Goal: Task Accomplishment & Management: Manage account settings

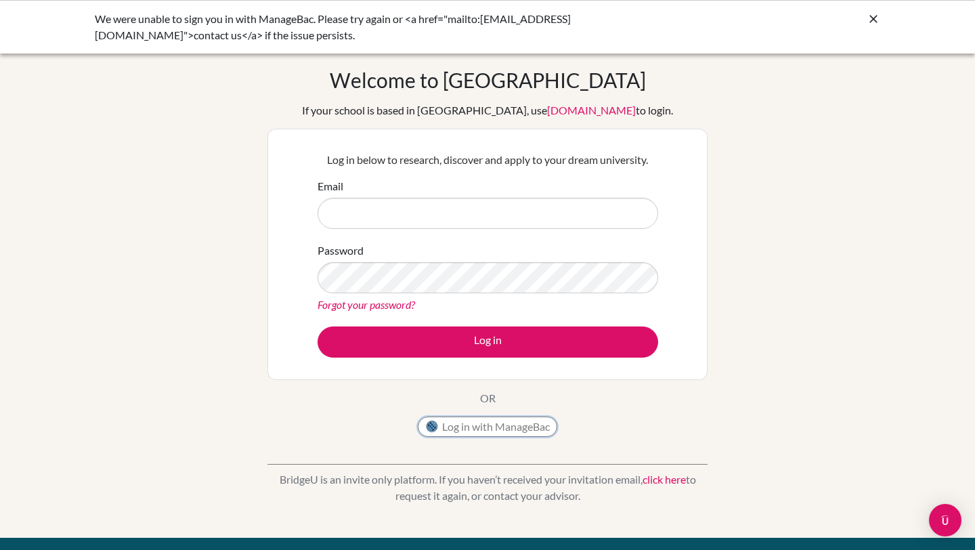
click at [500, 424] on button "Log in with ManageBac" at bounding box center [487, 426] width 139 height 20
click at [527, 422] on button "Log in with ManageBac" at bounding box center [487, 426] width 139 height 20
click at [522, 422] on button "Log in with ManageBac" at bounding box center [487, 426] width 139 height 20
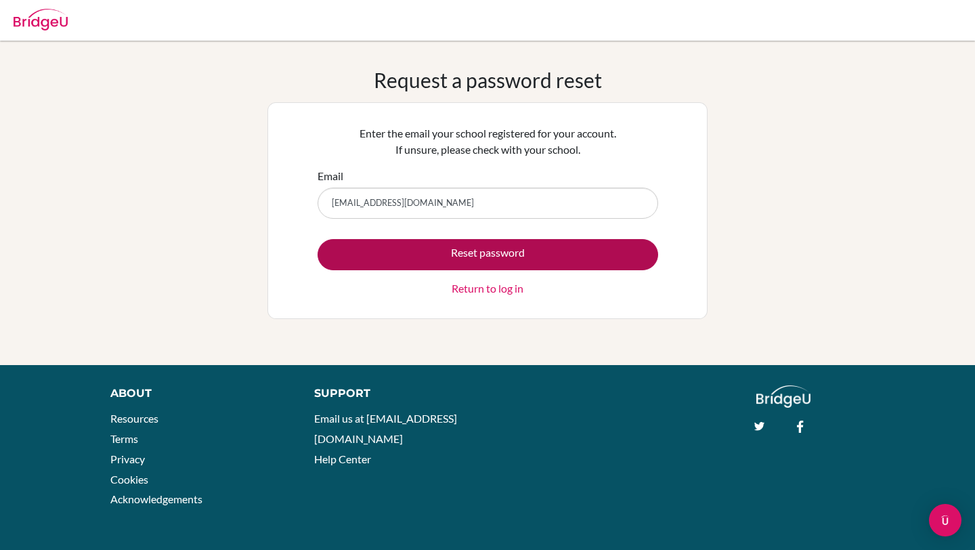
type input "[EMAIL_ADDRESS][DOMAIN_NAME]"
click at [441, 261] on button "Reset password" at bounding box center [487, 254] width 340 height 31
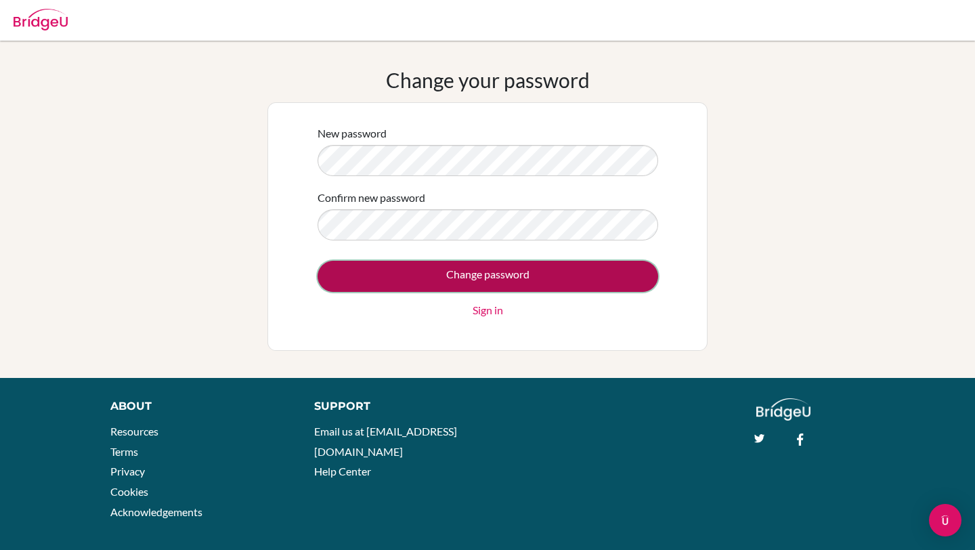
click at [500, 278] on input "Change password" at bounding box center [487, 276] width 340 height 31
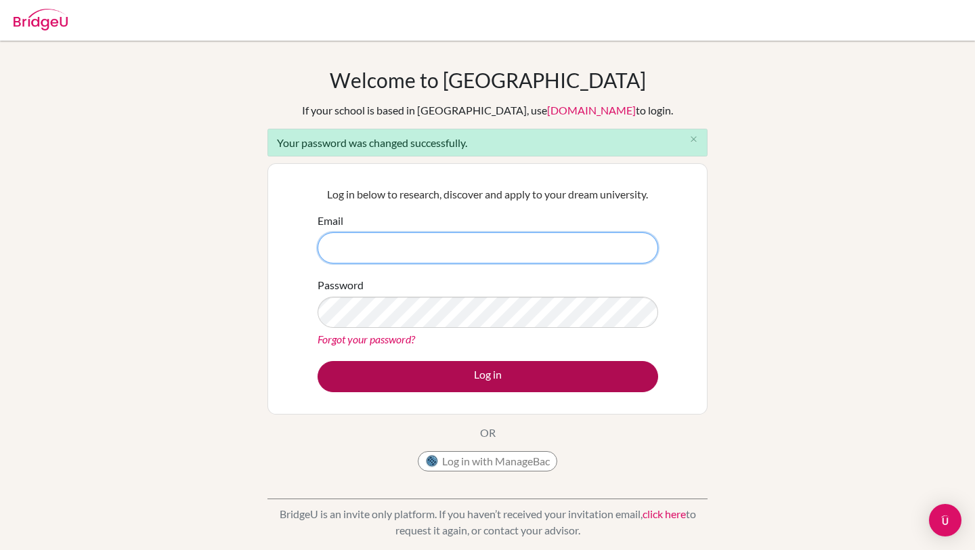
type input "cis240181@studentscis.com"
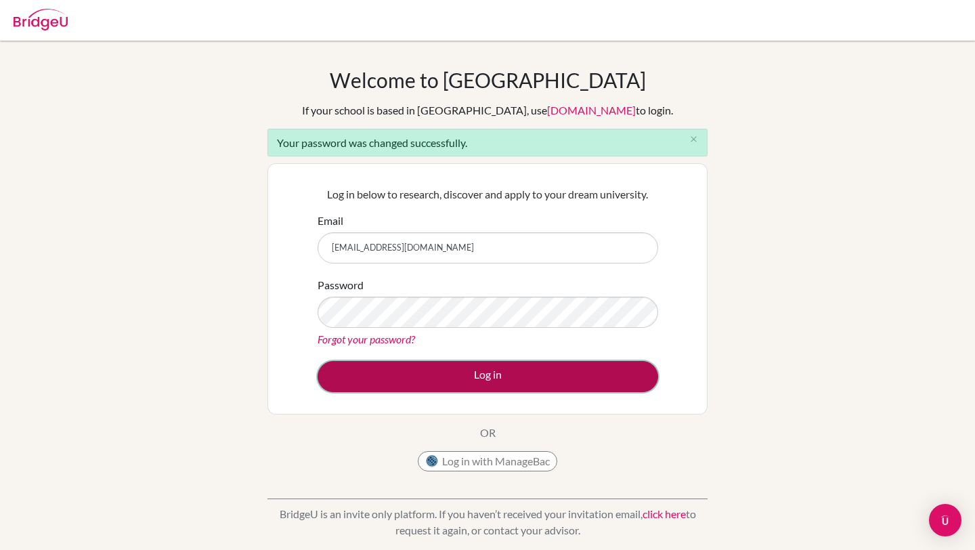
click at [436, 369] on button "Log in" at bounding box center [487, 376] width 340 height 31
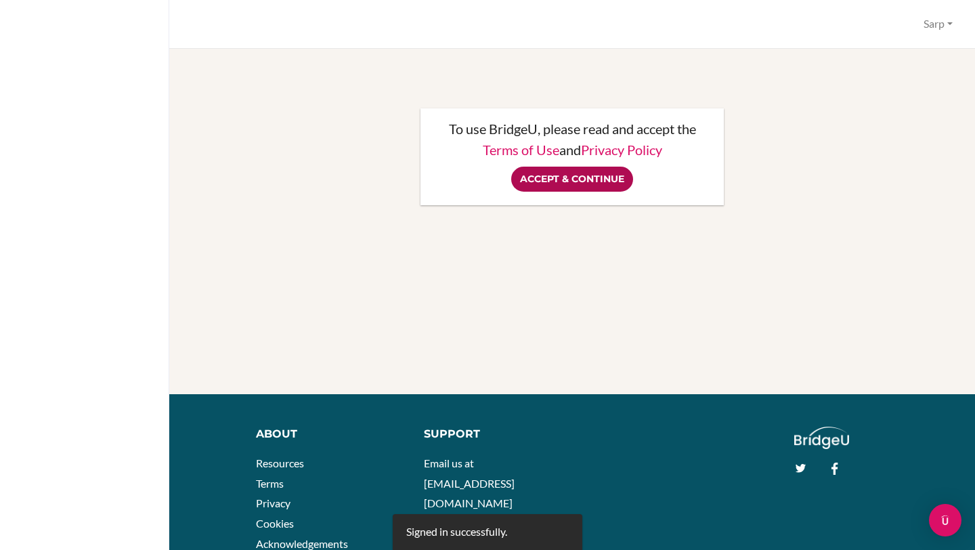
click at [587, 185] on input "Accept & Continue" at bounding box center [572, 178] width 122 height 25
